Goal: Task Accomplishment & Management: Manage account settings

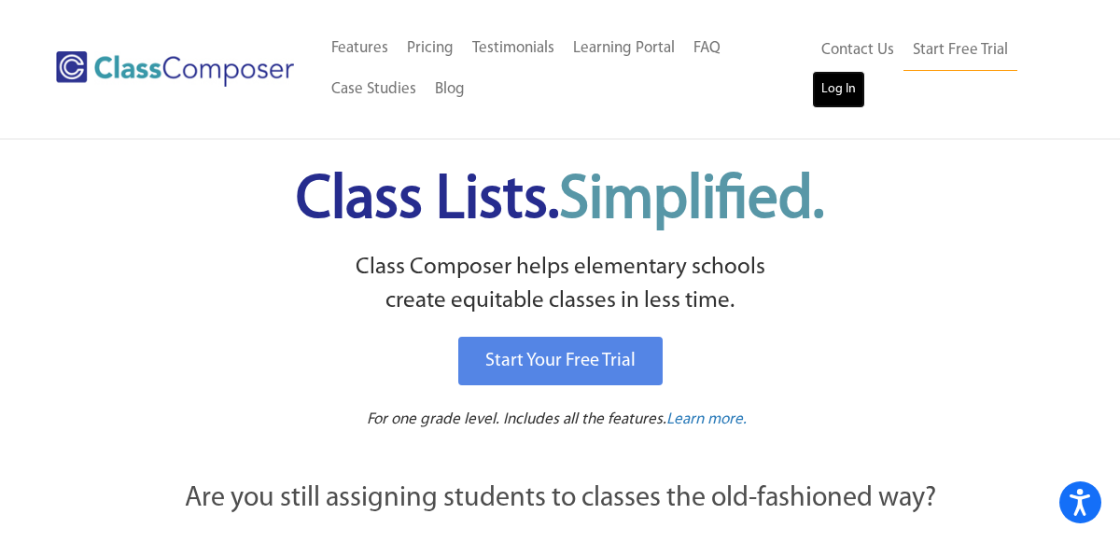
click at [813, 91] on link "Log In" at bounding box center [838, 89] width 53 height 37
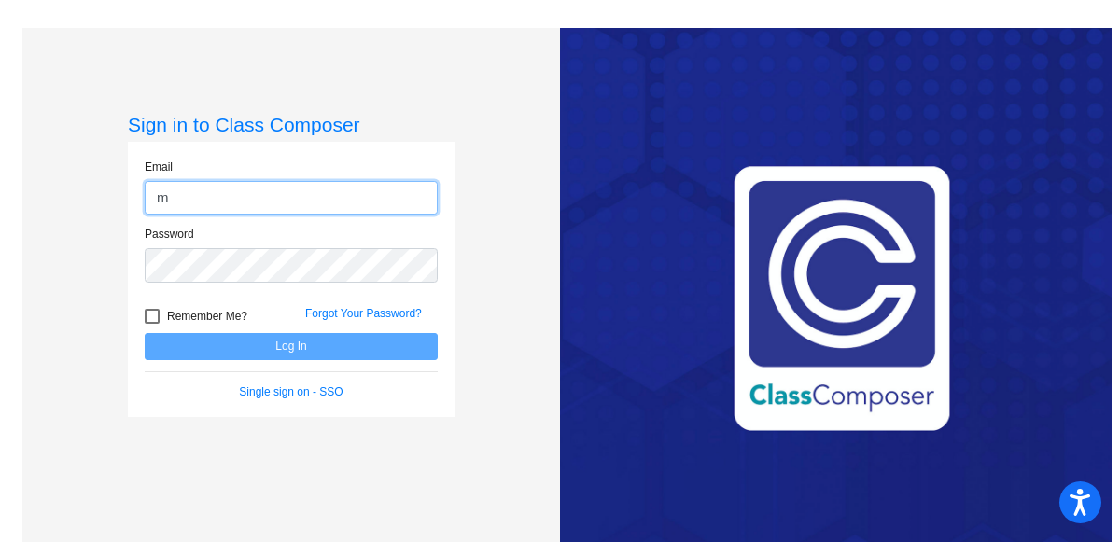
type input "[EMAIL_ADDRESS][DOMAIN_NAME]"
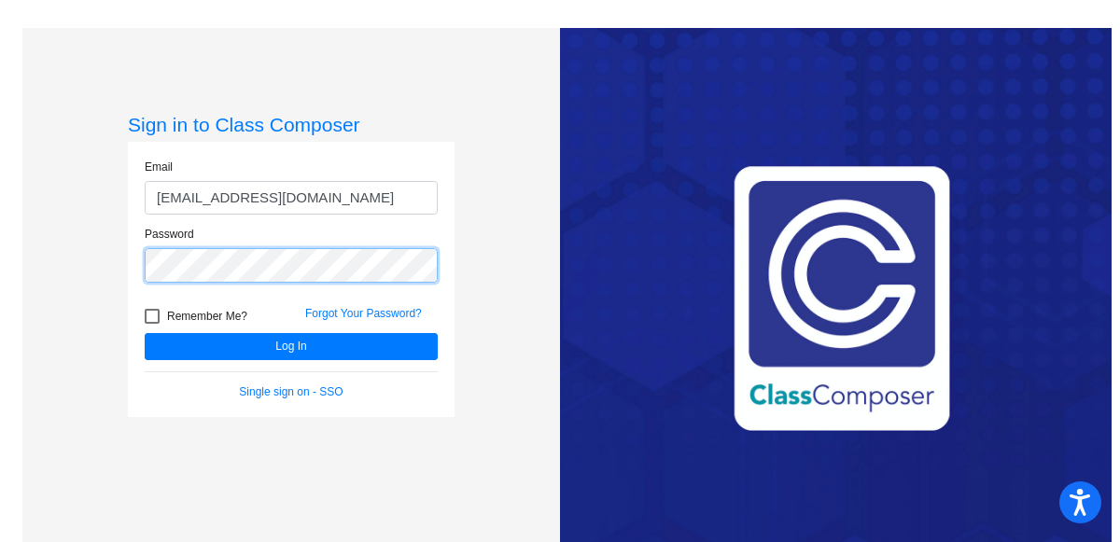
click at [145, 333] on button "Log In" at bounding box center [291, 346] width 293 height 27
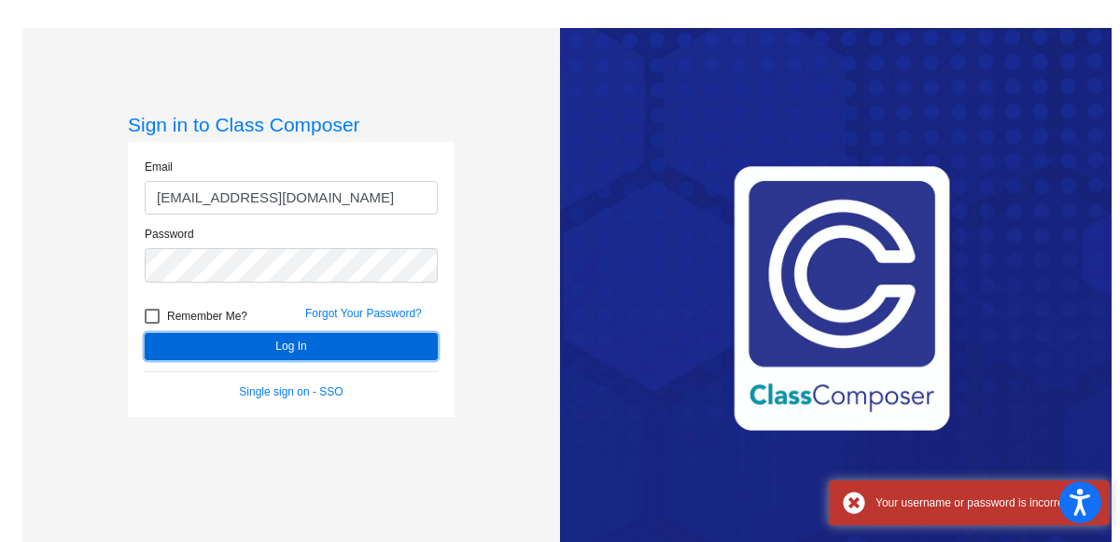
click at [239, 348] on button "Log In" at bounding box center [291, 346] width 293 height 27
